Goal: Obtain resource: Download file/media

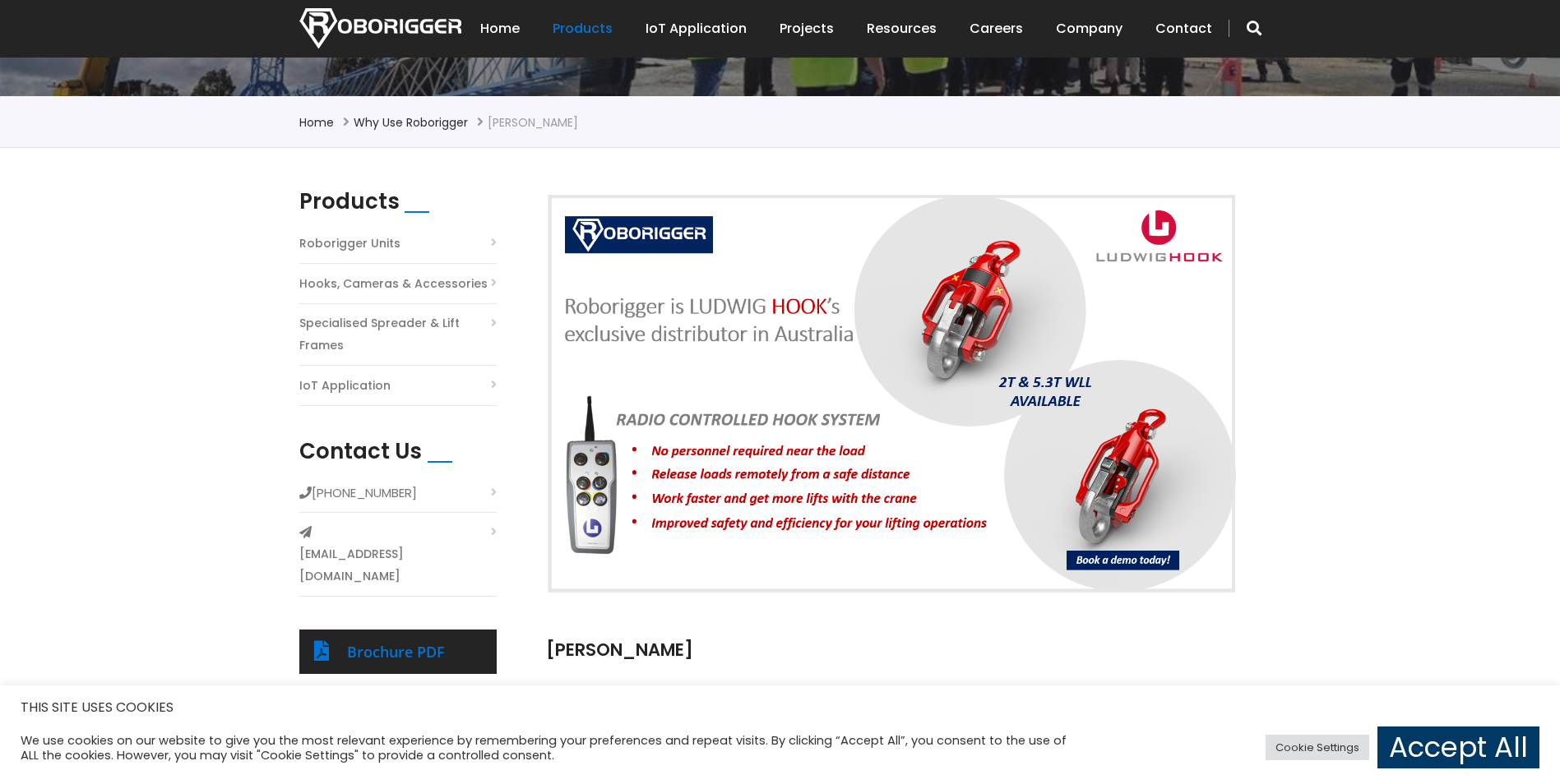
scroll to position [583, 0]
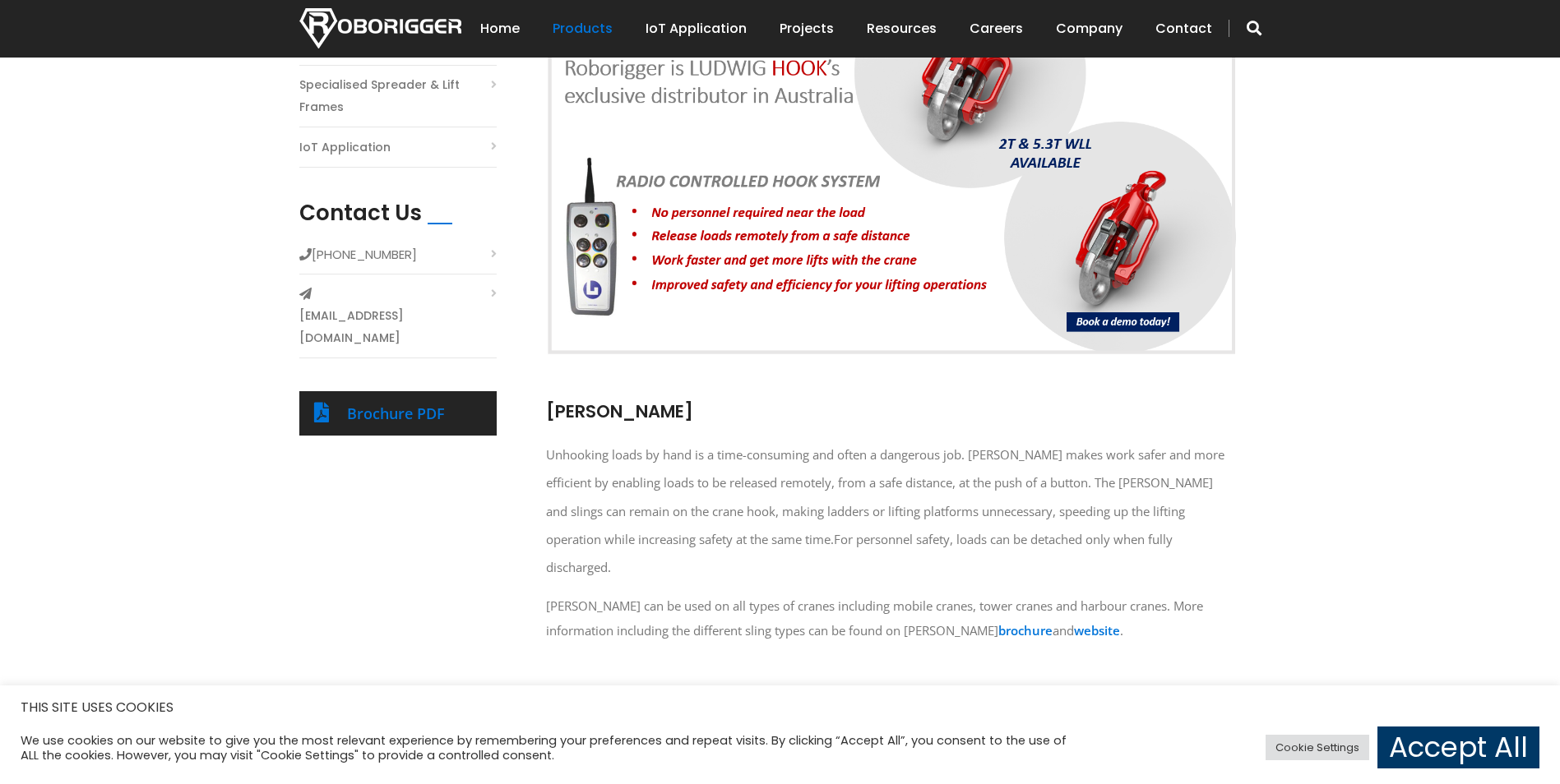
click at [430, 401] on div "Brochure PDF" at bounding box center [414, 414] width 135 height 26
click at [431, 403] on link "Brochure PDF" at bounding box center [396, 413] width 98 height 20
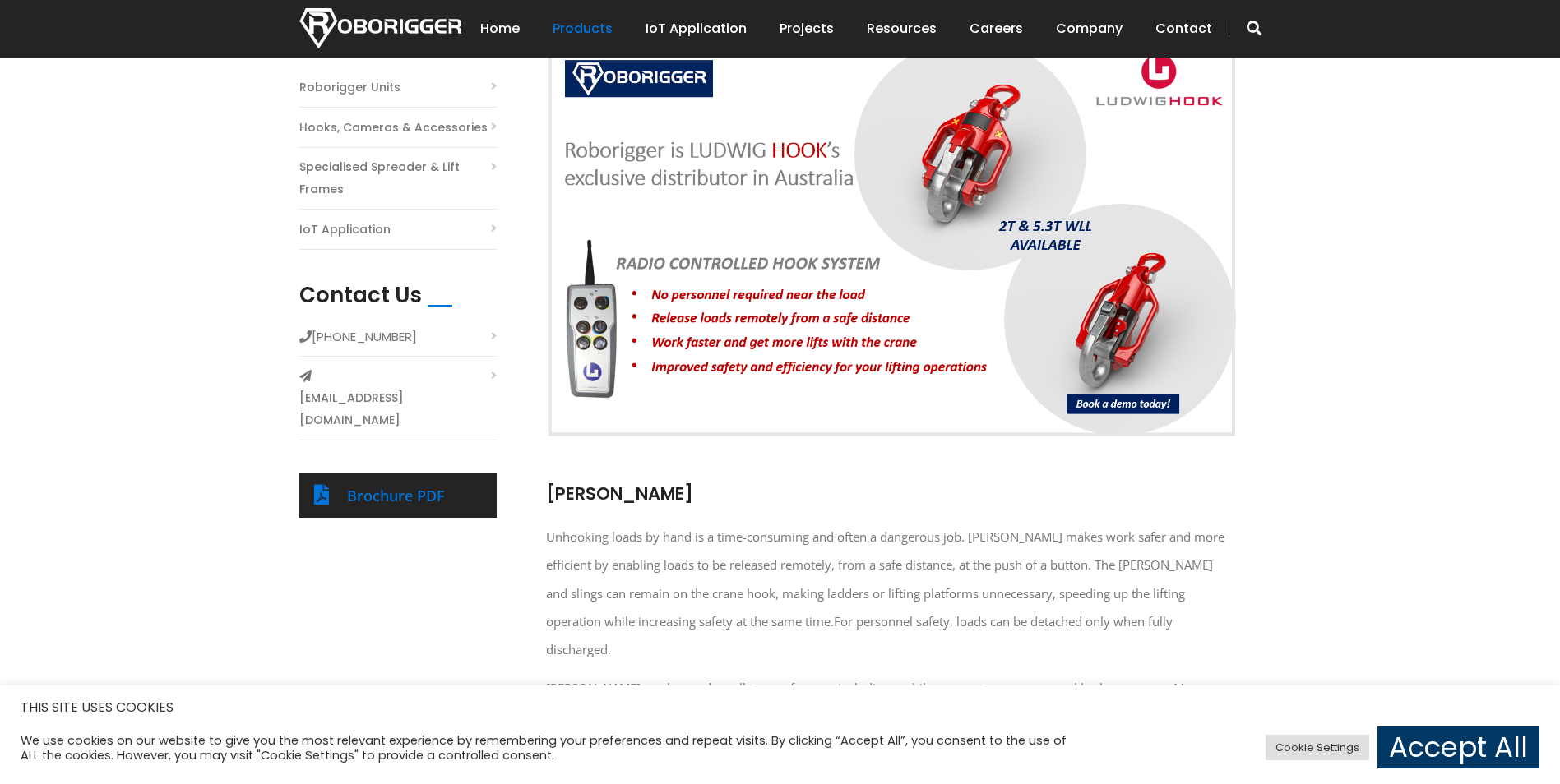
scroll to position [392, 0]
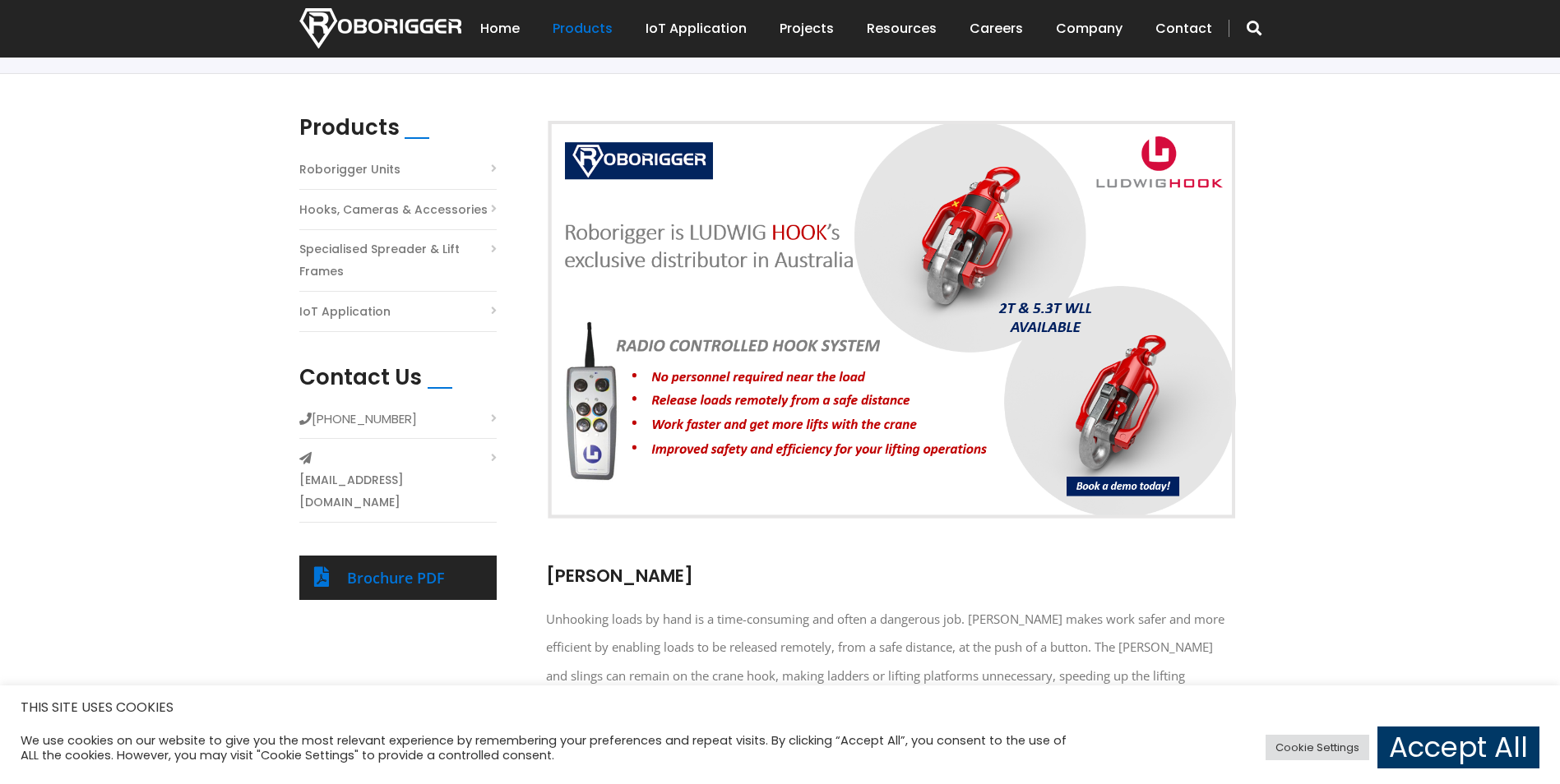
click at [369, 167] on link "Roborigger Units" at bounding box center [350, 169] width 101 height 22
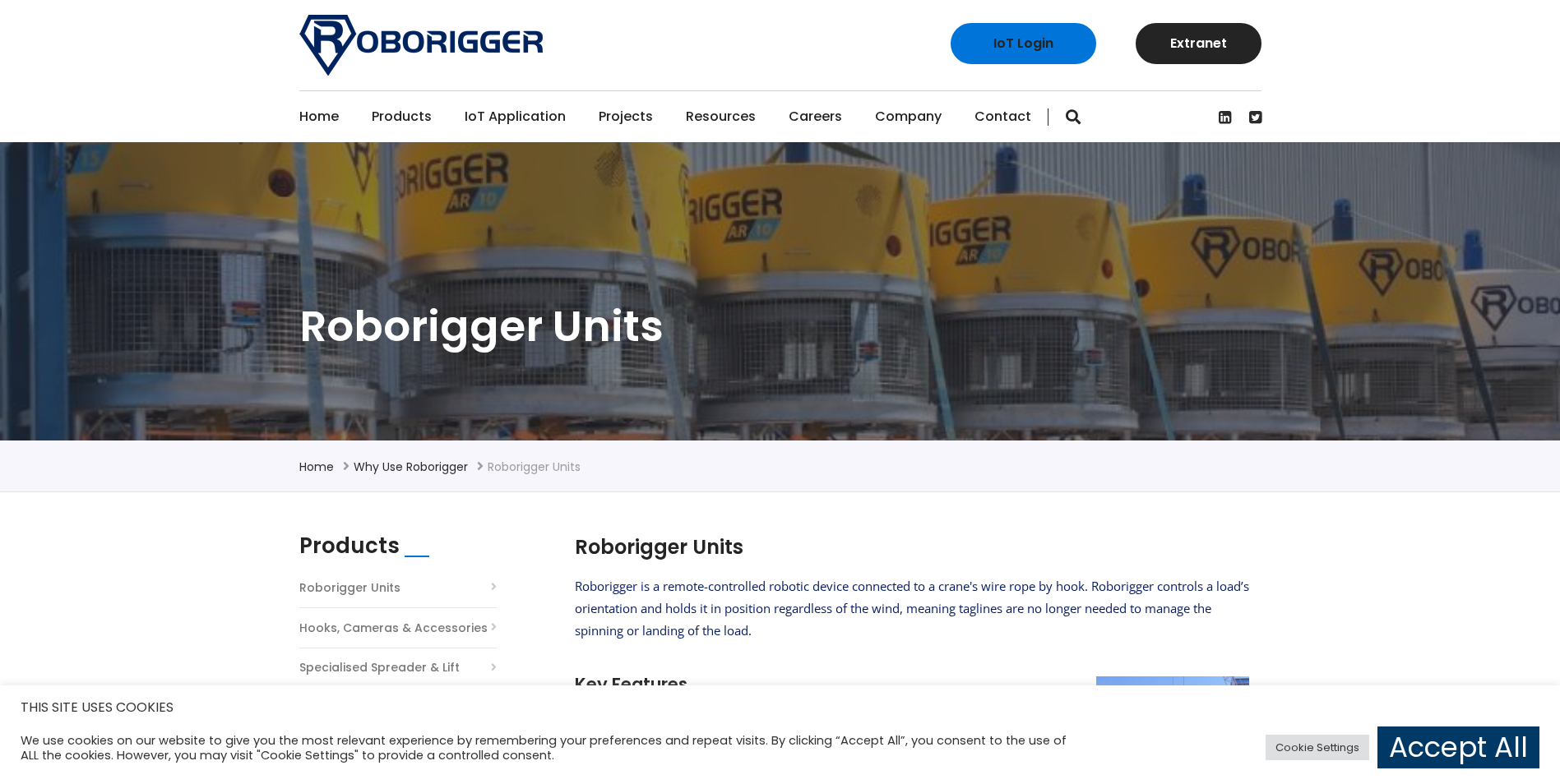
click at [512, 116] on link "IoT Application" at bounding box center [515, 117] width 101 height 51
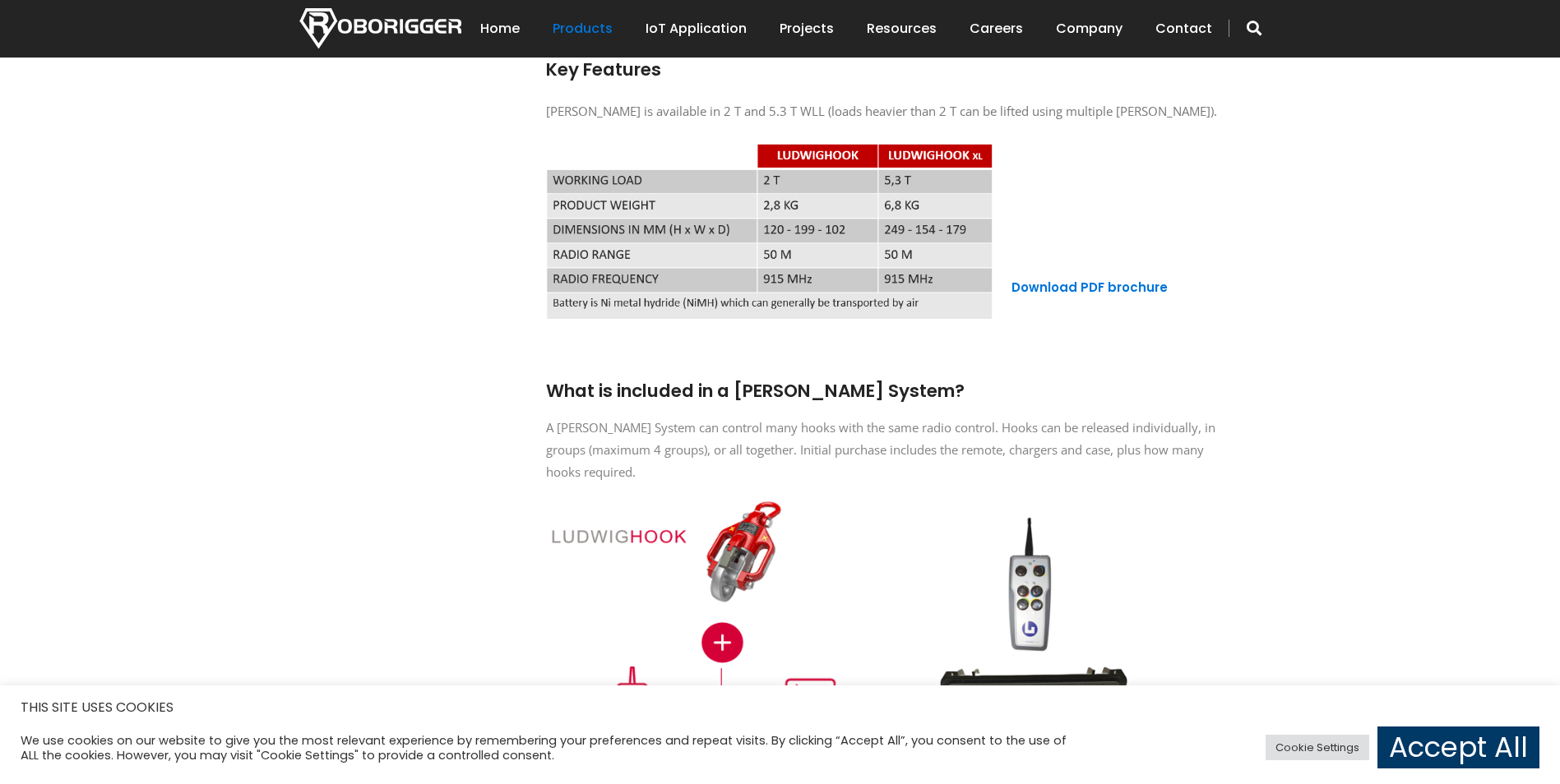
scroll to position [1290, 0]
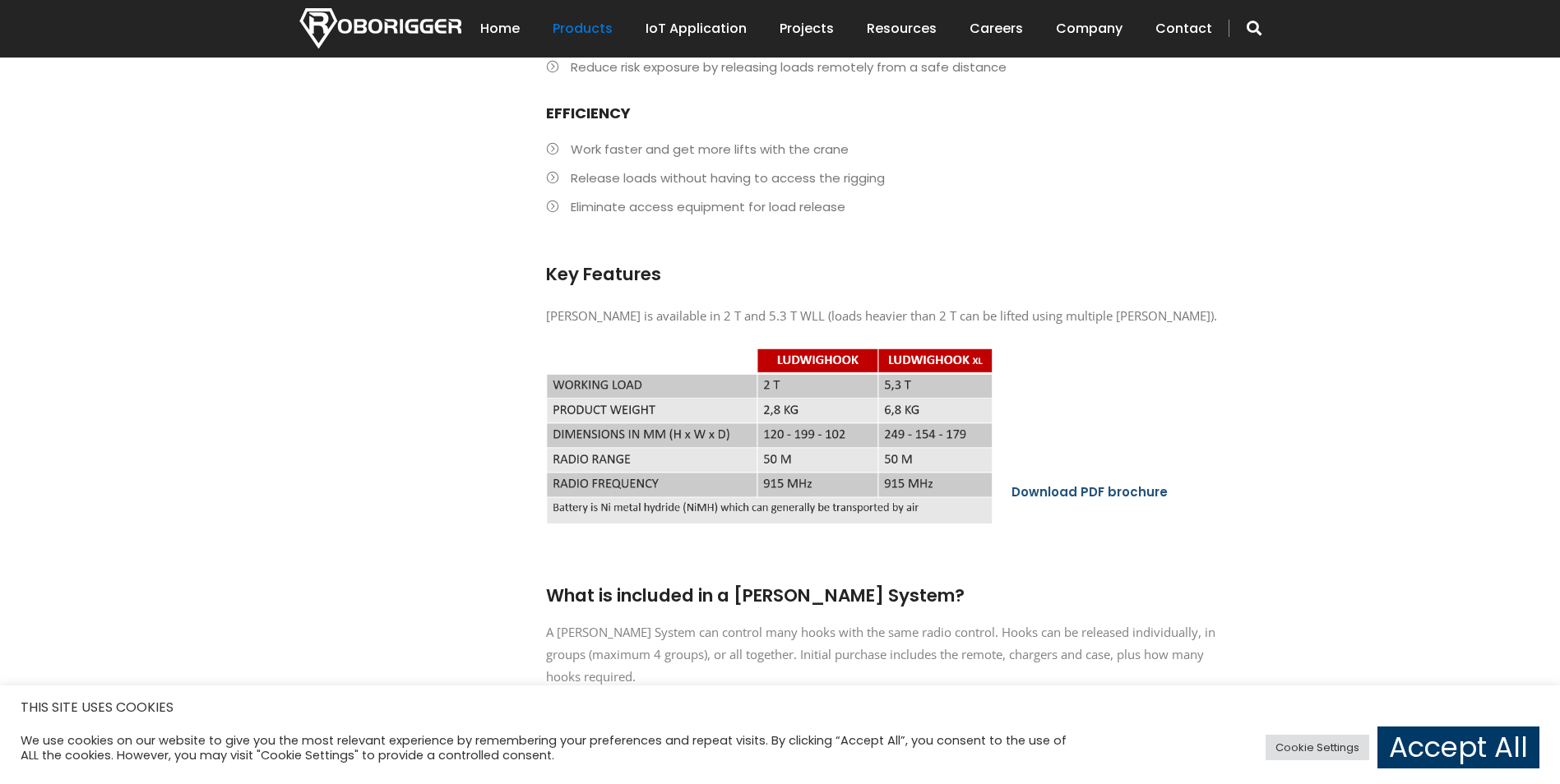
click at [1103, 484] on link "Download PDF brochure" at bounding box center [1089, 492] width 156 height 17
